Goal: Task Accomplishment & Management: Manage account settings

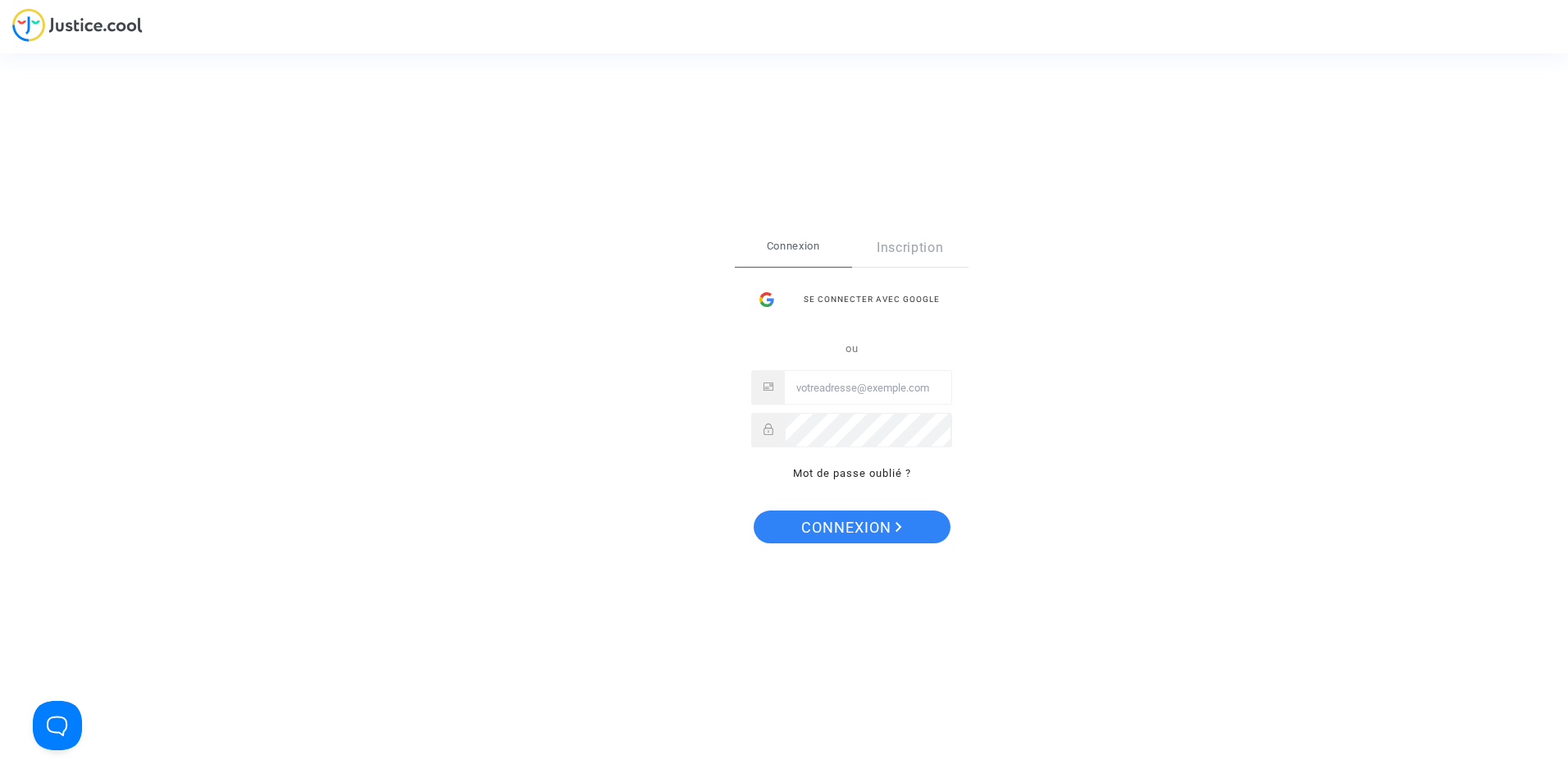
type input "[EMAIL_ADDRESS][DOMAIN_NAME]"
click at [935, 537] on button "Connexion" at bounding box center [852, 527] width 197 height 33
